Goal: Find specific page/section: Find specific page/section

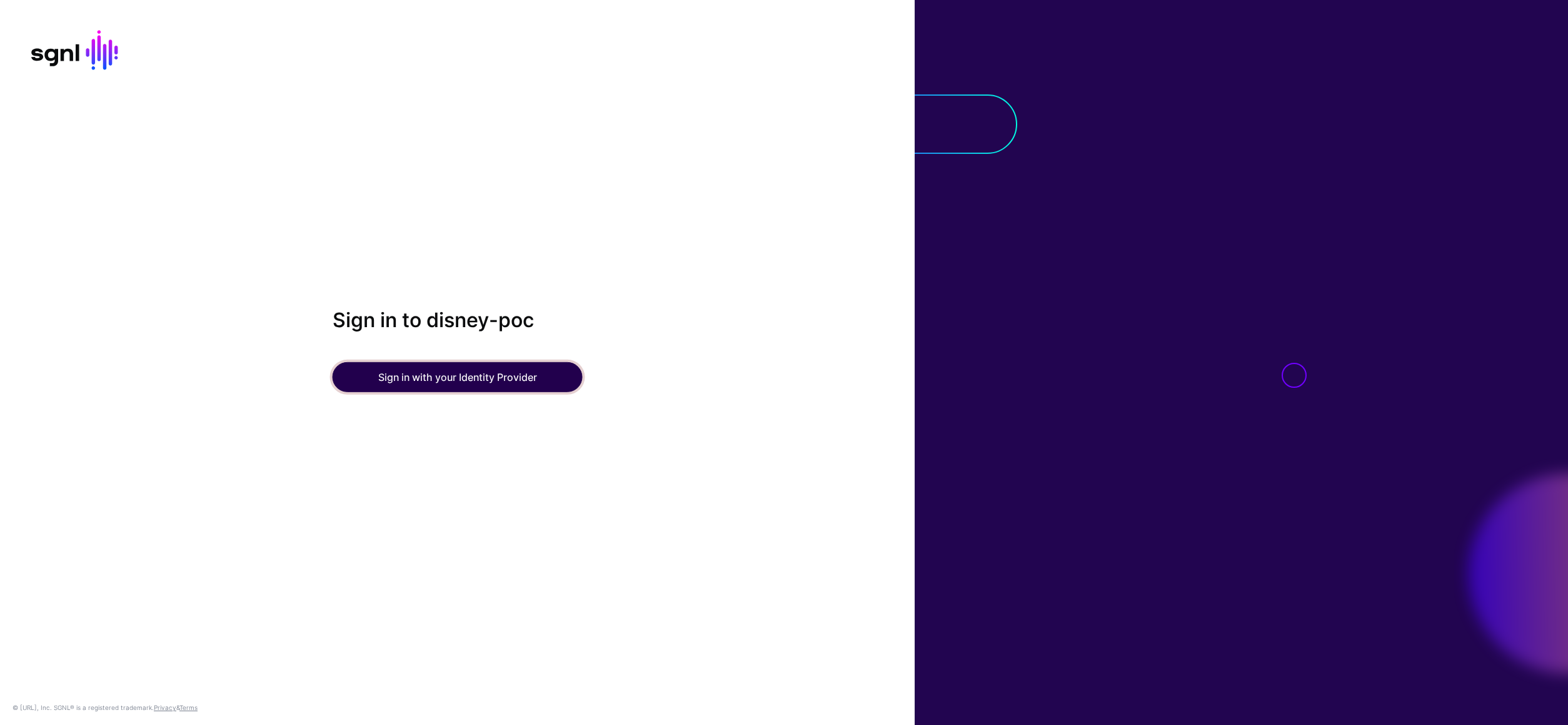
click at [456, 377] on button "Sign in with your Identity Provider" at bounding box center [457, 377] width 250 height 30
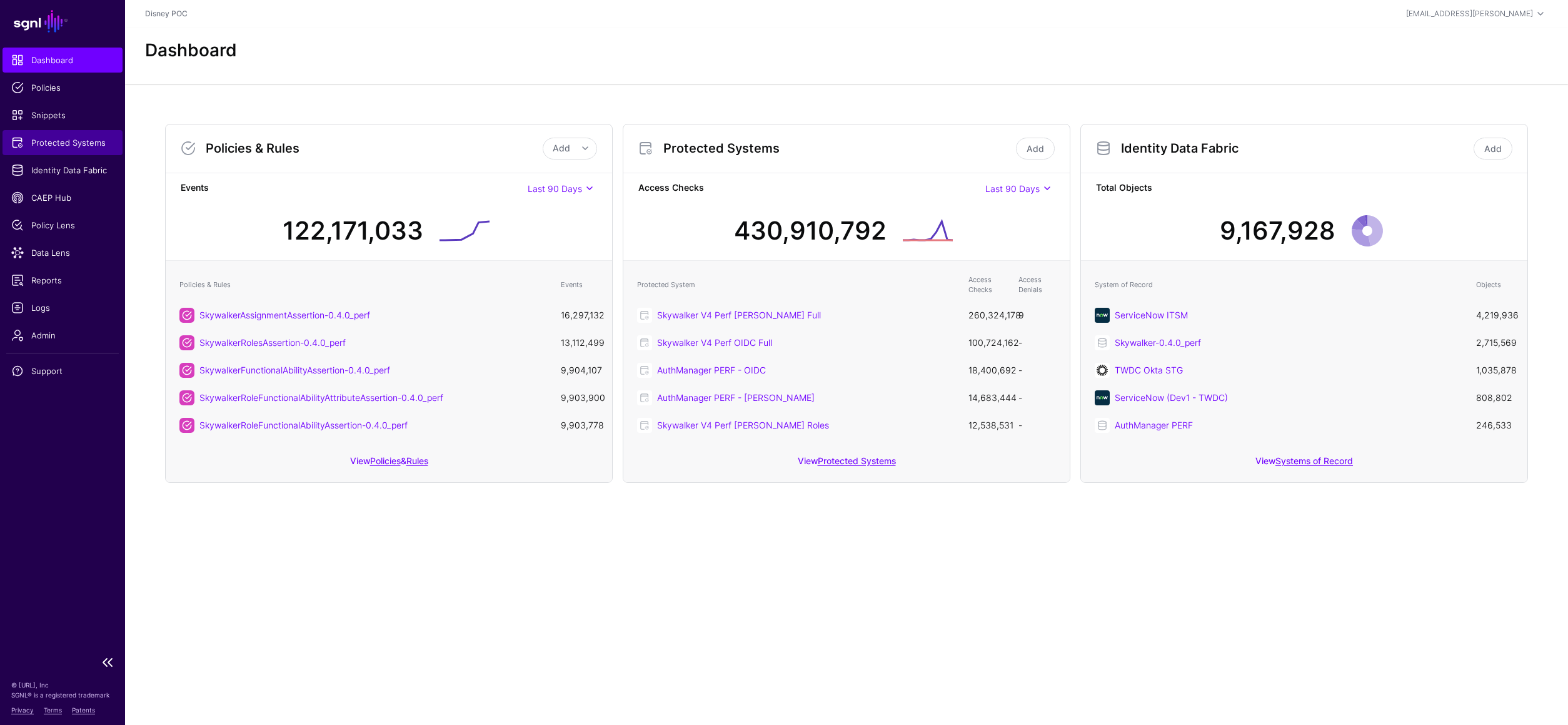
click at [61, 138] on span "Protected Systems" at bounding box center [62, 142] width 103 height 12
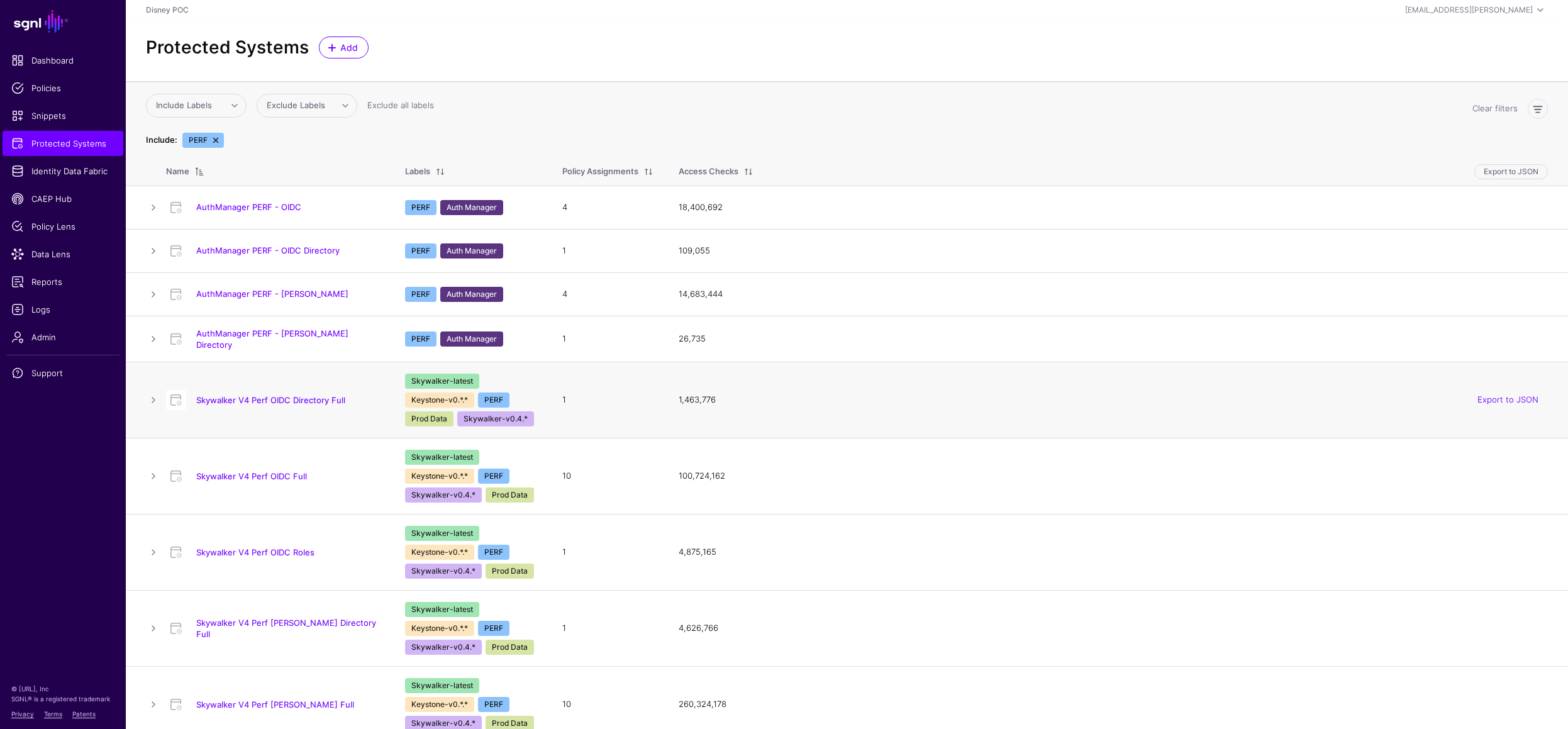
scroll to position [11, 0]
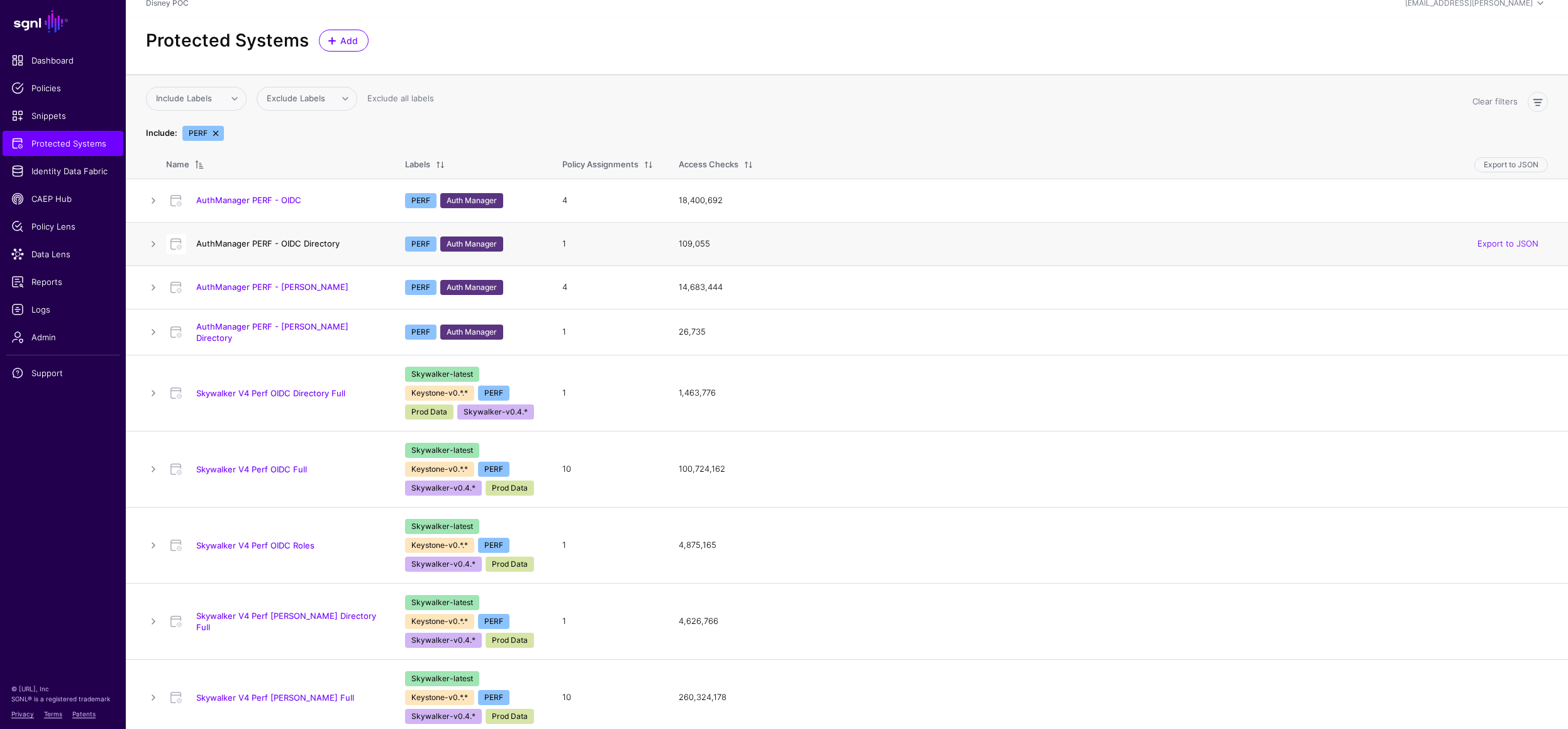
click at [297, 240] on link "AuthManager PERF - OIDC Directory" at bounding box center [268, 243] width 143 height 10
